Goal: Task Accomplishment & Management: Use online tool/utility

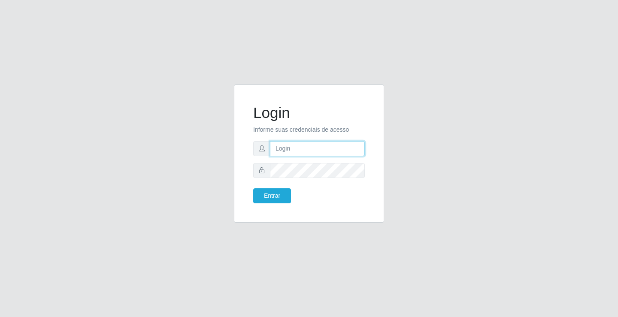
click at [326, 148] on input "text" at bounding box center [317, 148] width 95 height 15
type input "[PERSON_NAME]"
click at [253, 189] on button "Entrar" at bounding box center [272, 196] width 38 height 15
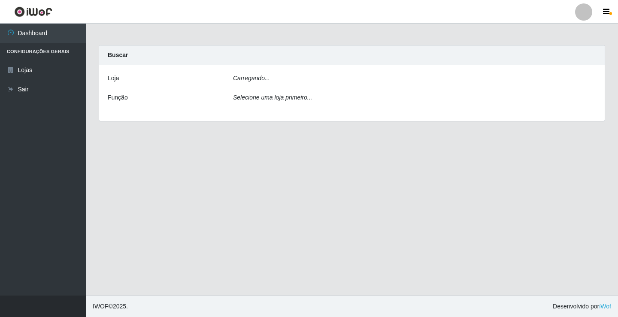
click at [280, 203] on main "Carregando... Buscar [PERSON_NAME]... Função Selecione uma loja primeiro..." at bounding box center [352, 160] width 533 height 272
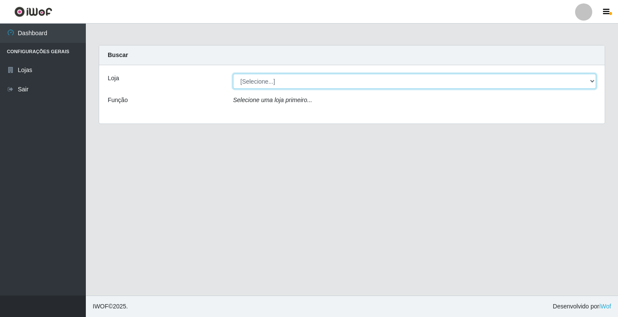
click at [250, 79] on select "[Selecione...] Ideal - Conceição" at bounding box center [414, 81] width 363 height 15
select select "231"
click at [233, 74] on select "[Selecione...] Ideal - Conceição" at bounding box center [414, 81] width 363 height 15
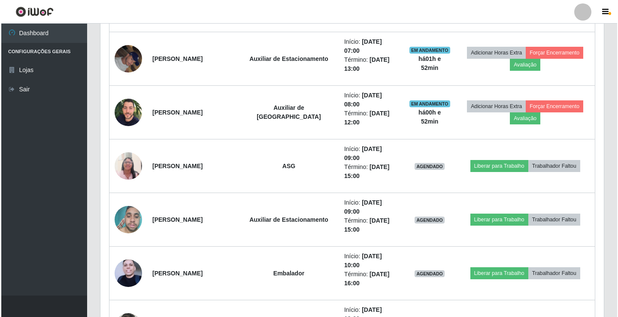
scroll to position [430, 0]
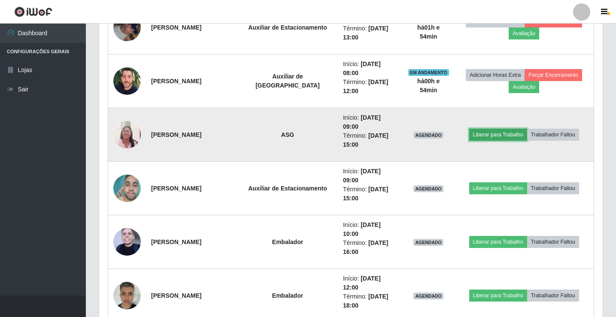
click at [492, 131] on button "Liberar para Trabalho" at bounding box center [498, 135] width 58 height 12
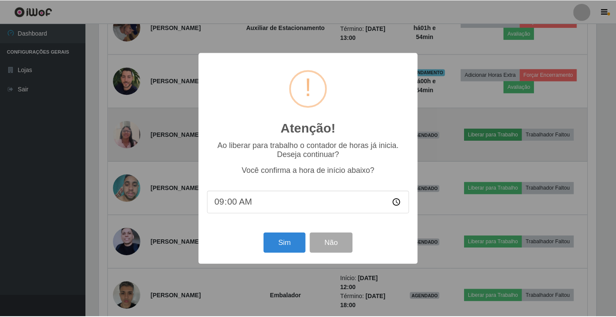
scroll to position [178, 500]
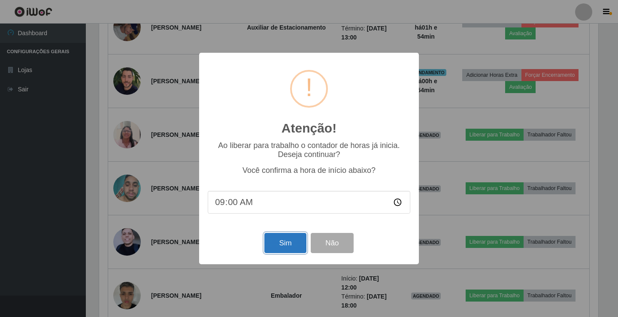
click at [292, 240] on button "Sim" at bounding box center [286, 243] width 42 height 20
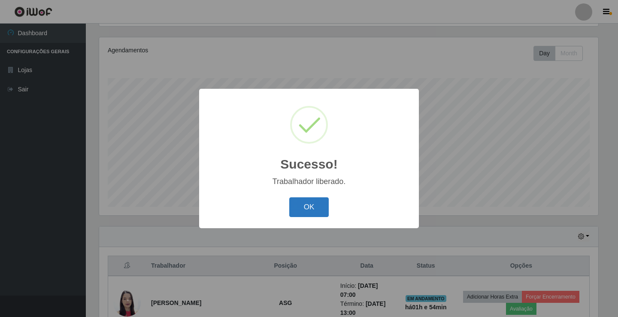
click at [313, 210] on button "OK" at bounding box center [309, 208] width 40 height 20
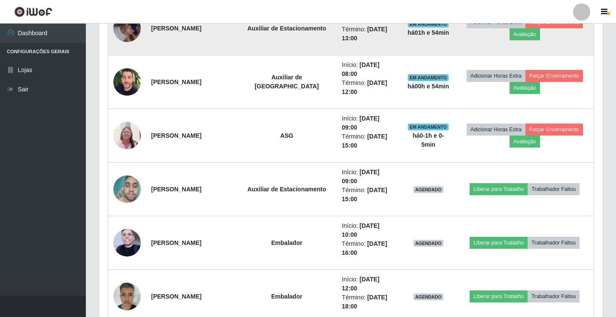
scroll to position [444, 0]
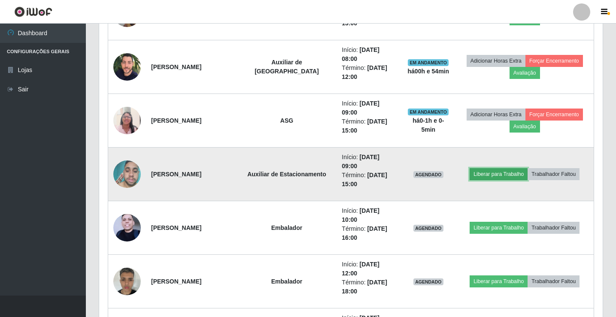
click at [489, 175] on button "Liberar para Trabalho" at bounding box center [499, 174] width 58 height 12
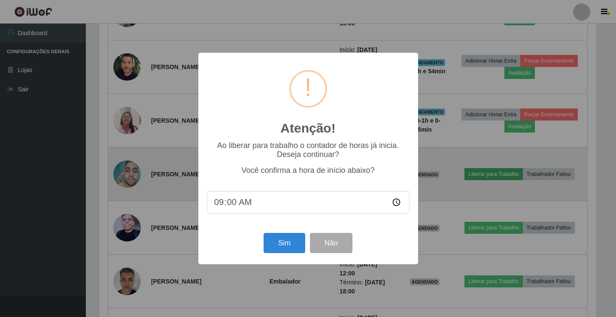
scroll to position [178, 500]
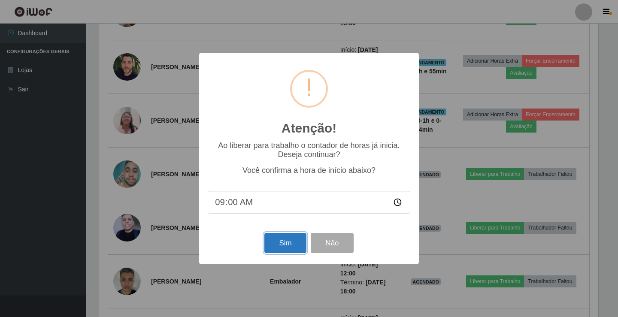
click at [280, 248] on button "Sim" at bounding box center [286, 243] width 42 height 20
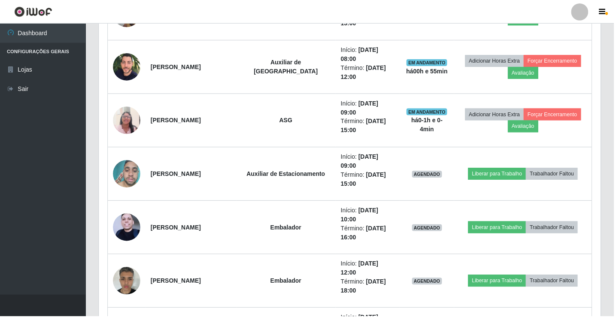
scroll to position [100, 0]
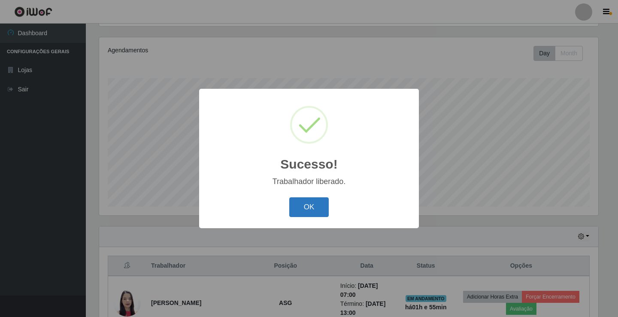
click at [304, 208] on button "OK" at bounding box center [309, 208] width 40 height 20
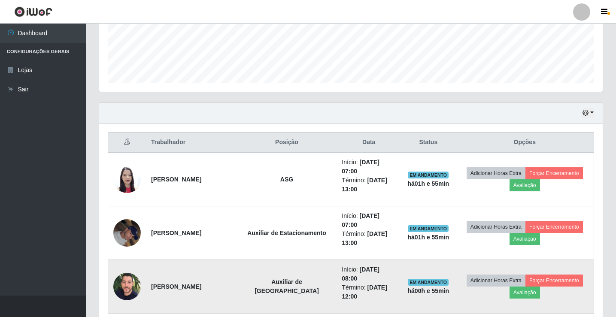
scroll to position [186, 0]
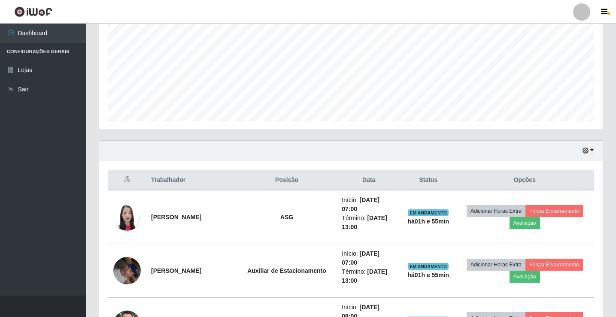
click at [581, 13] on div at bounding box center [581, 11] width 17 height 17
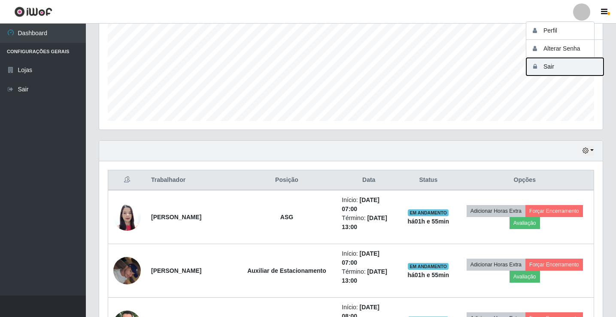
click at [559, 64] on button "Sair" at bounding box center [565, 67] width 77 height 18
